Goal: Navigation & Orientation: Find specific page/section

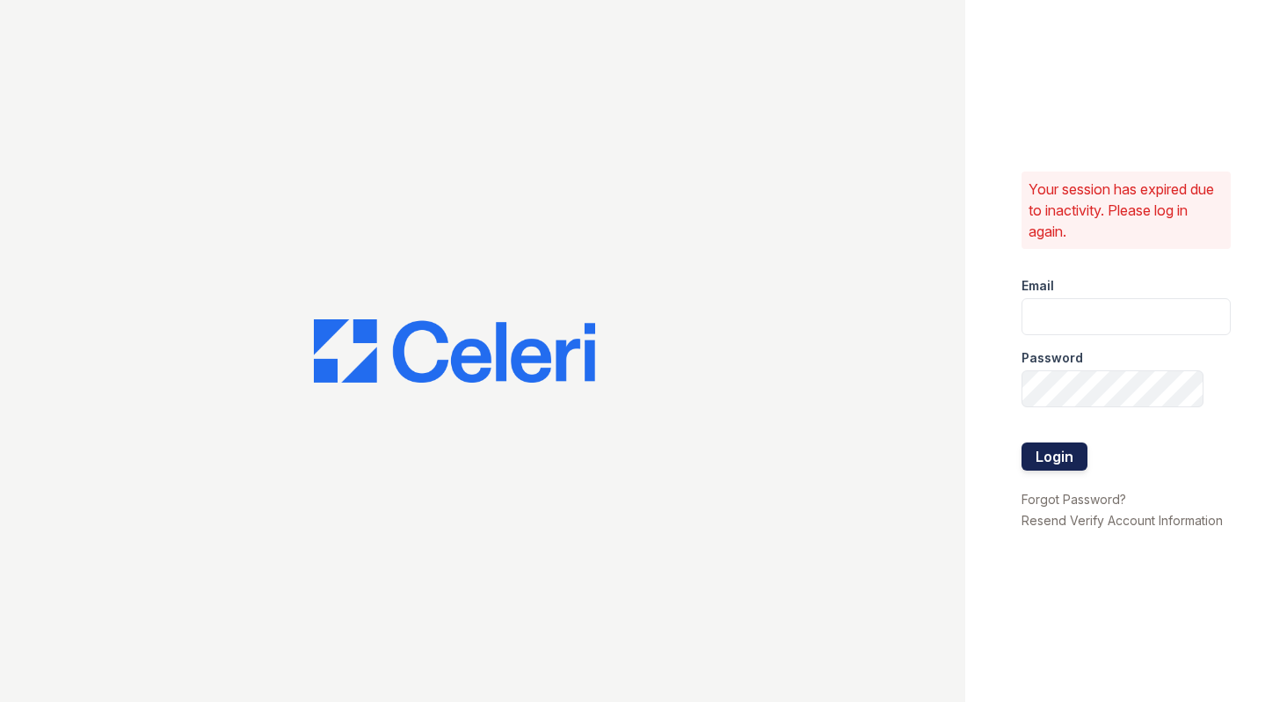
type input "shiv@auranewyork.com"
click at [1042, 460] on button "Login" at bounding box center [1055, 456] width 66 height 28
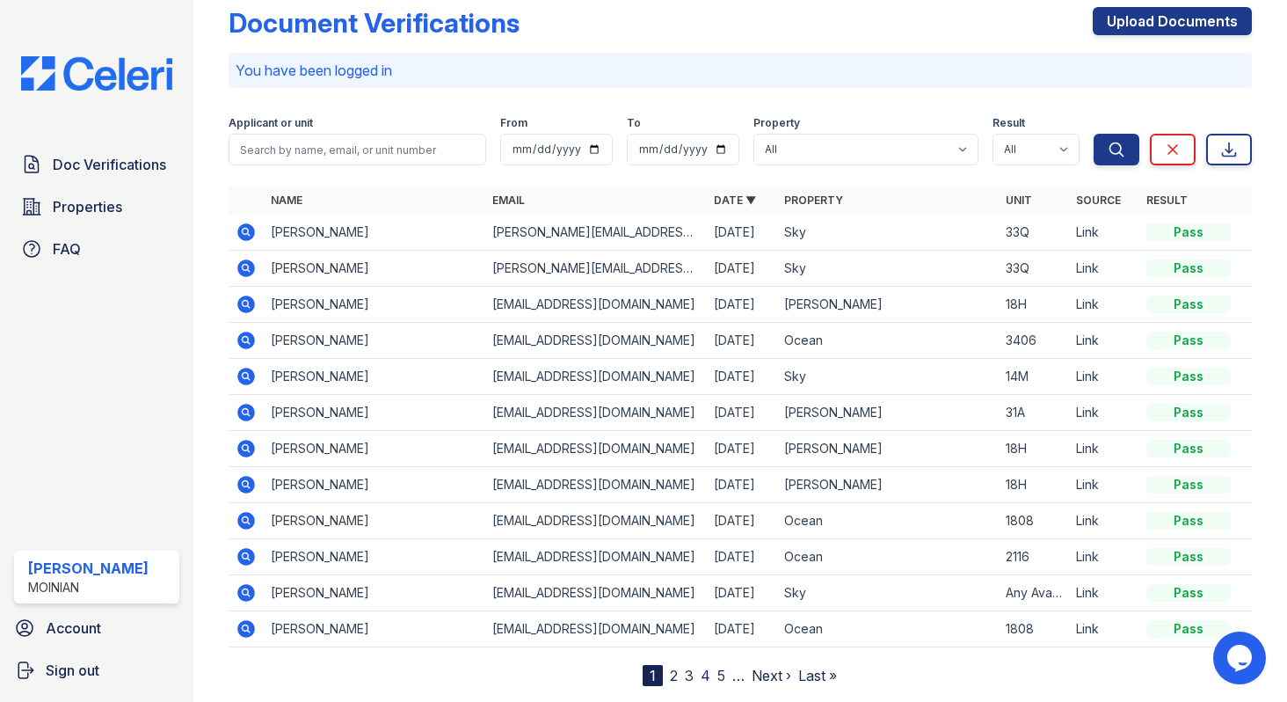
scroll to position [54, 0]
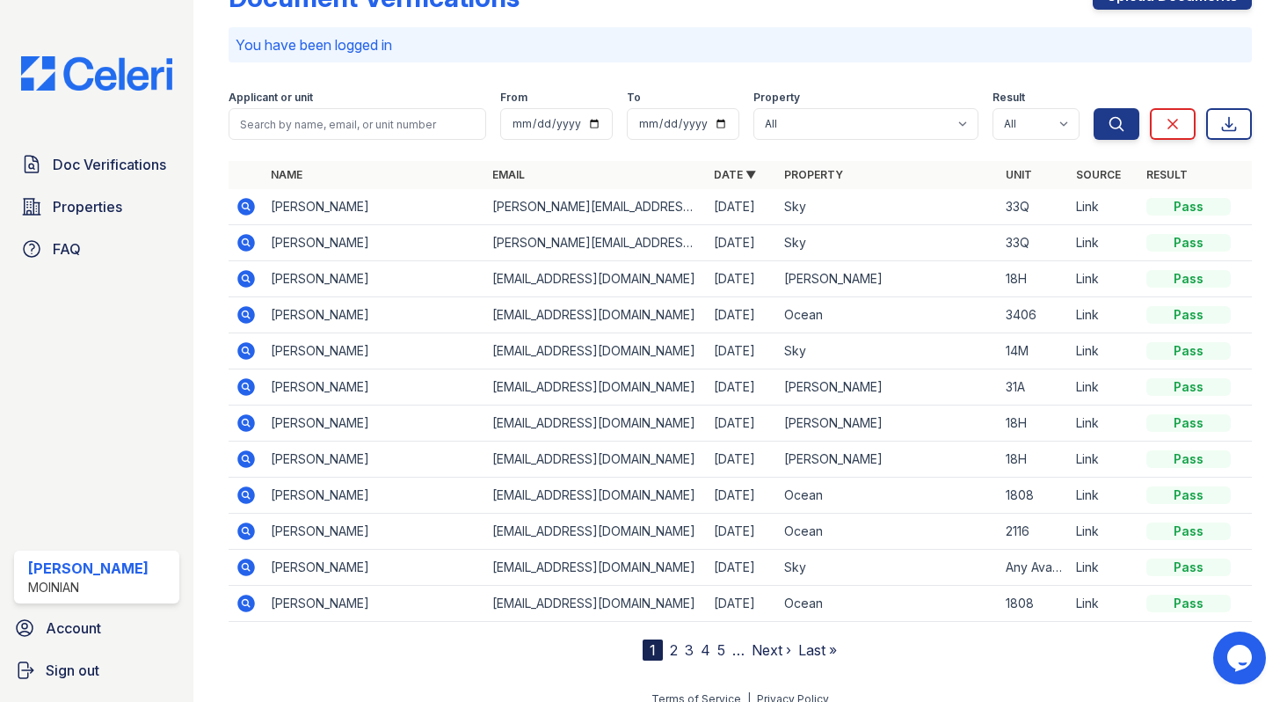
click at [673, 651] on link "2" at bounding box center [674, 650] width 8 height 18
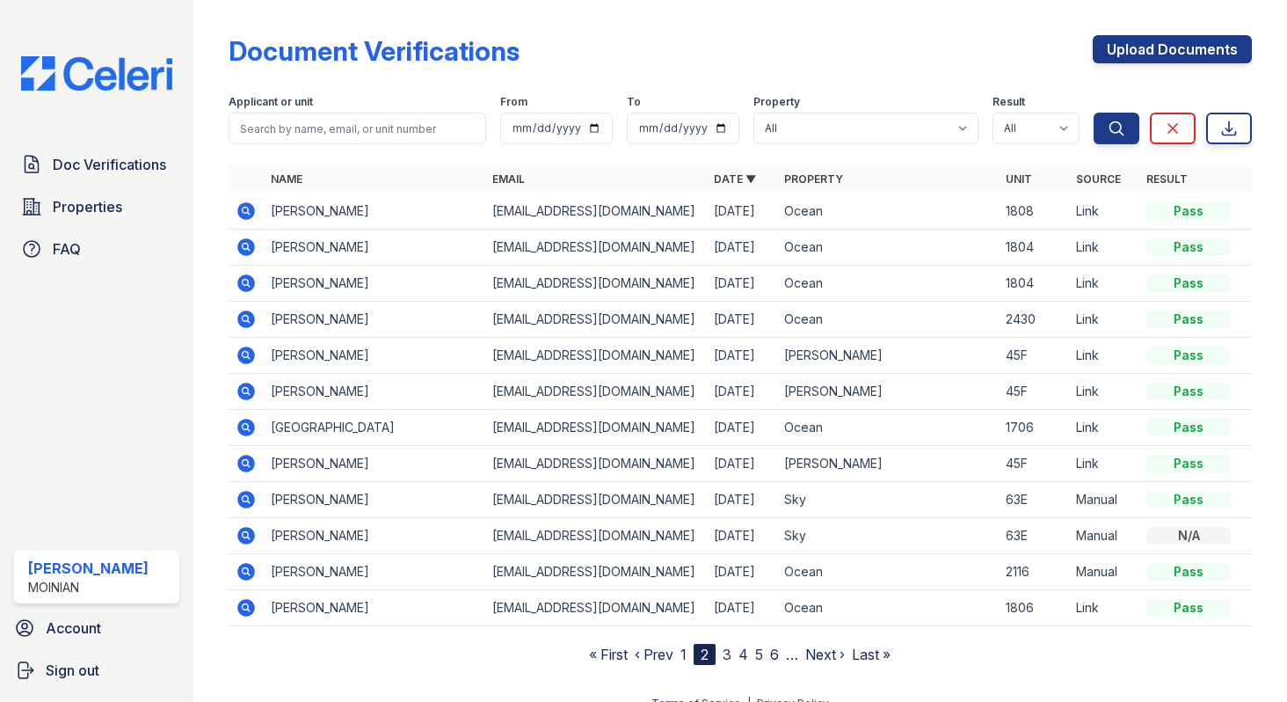
click at [690, 652] on nav "« First ‹ Prev 1 2 3 4 5 6 … Next › Last »" at bounding box center [740, 654] width 302 height 21
click at [684, 652] on link "1" at bounding box center [684, 654] width 6 height 18
